Goal: Information Seeking & Learning: Learn about a topic

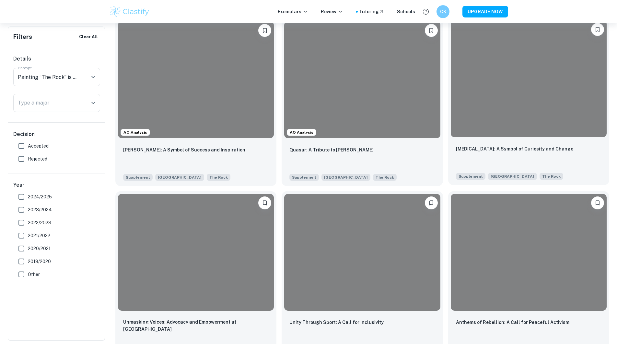
scroll to position [167, 0]
click at [520, 108] on div at bounding box center [528, 78] width 156 height 117
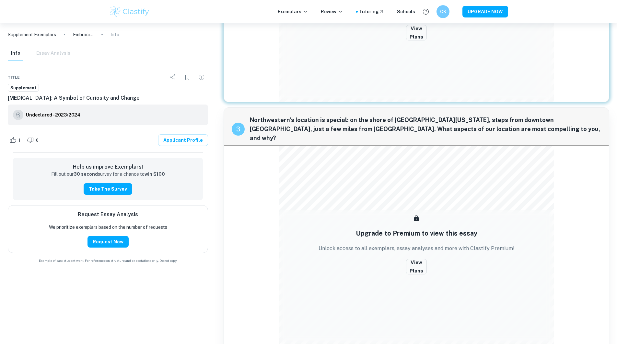
scroll to position [587, 0]
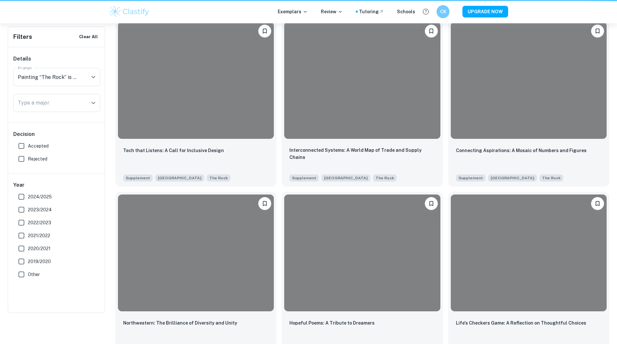
scroll to position [527, 0]
